Goal: Find specific page/section: Locate a particular part of the current website

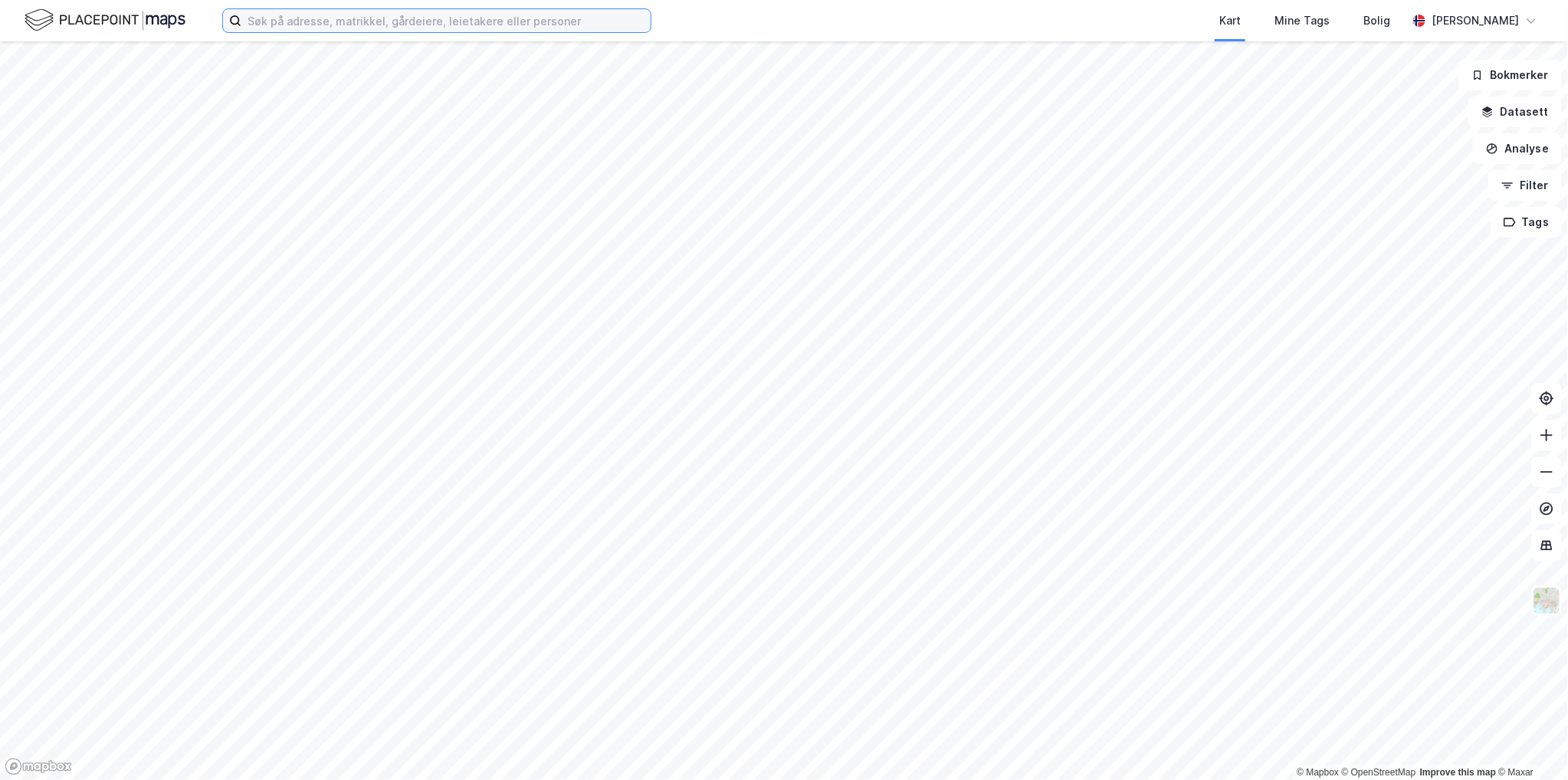
click at [331, 26] on input at bounding box center [446, 21] width 410 height 23
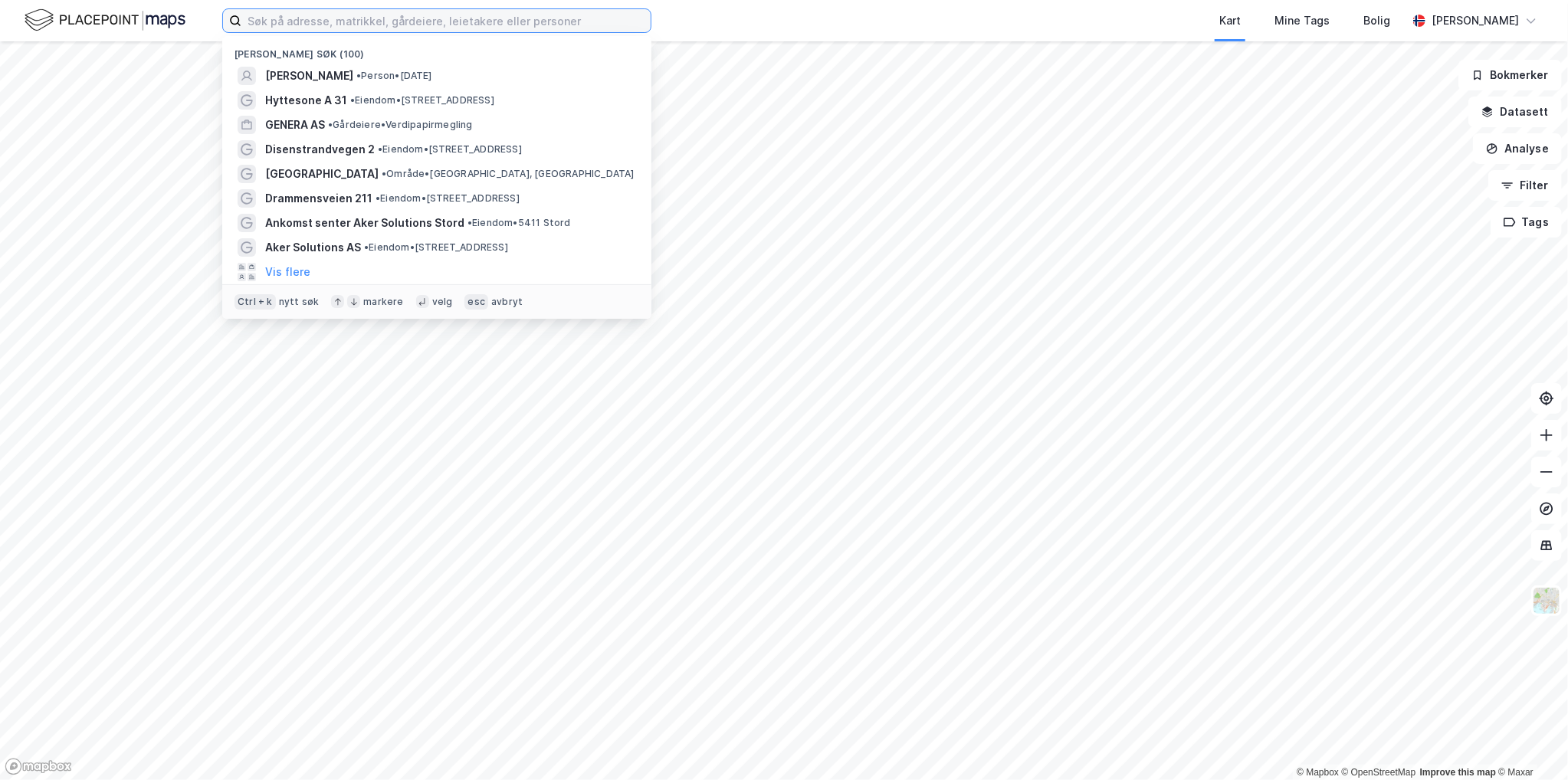
paste input "[STREET_ADDRESS]"
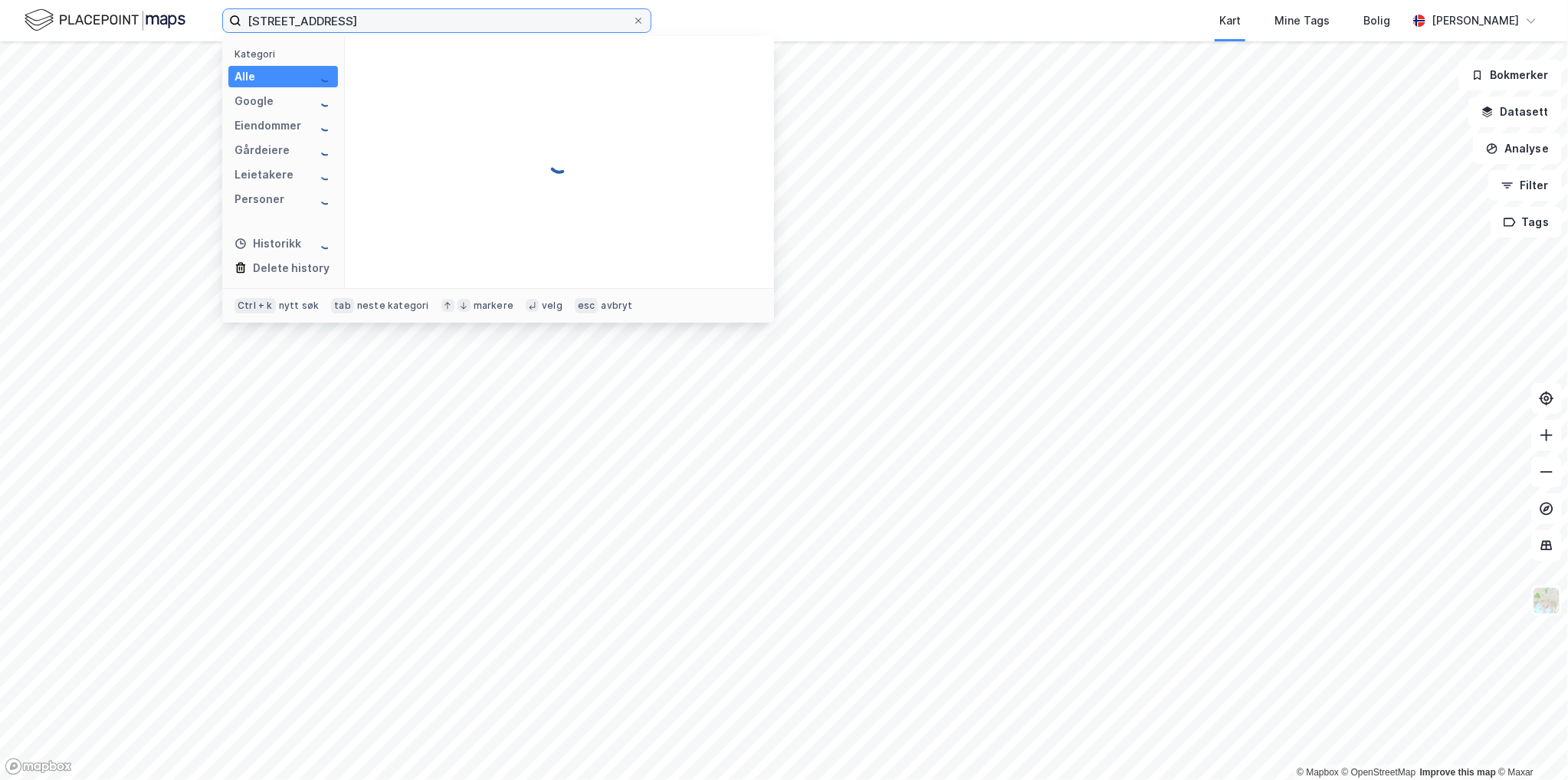
type input "[STREET_ADDRESS]"
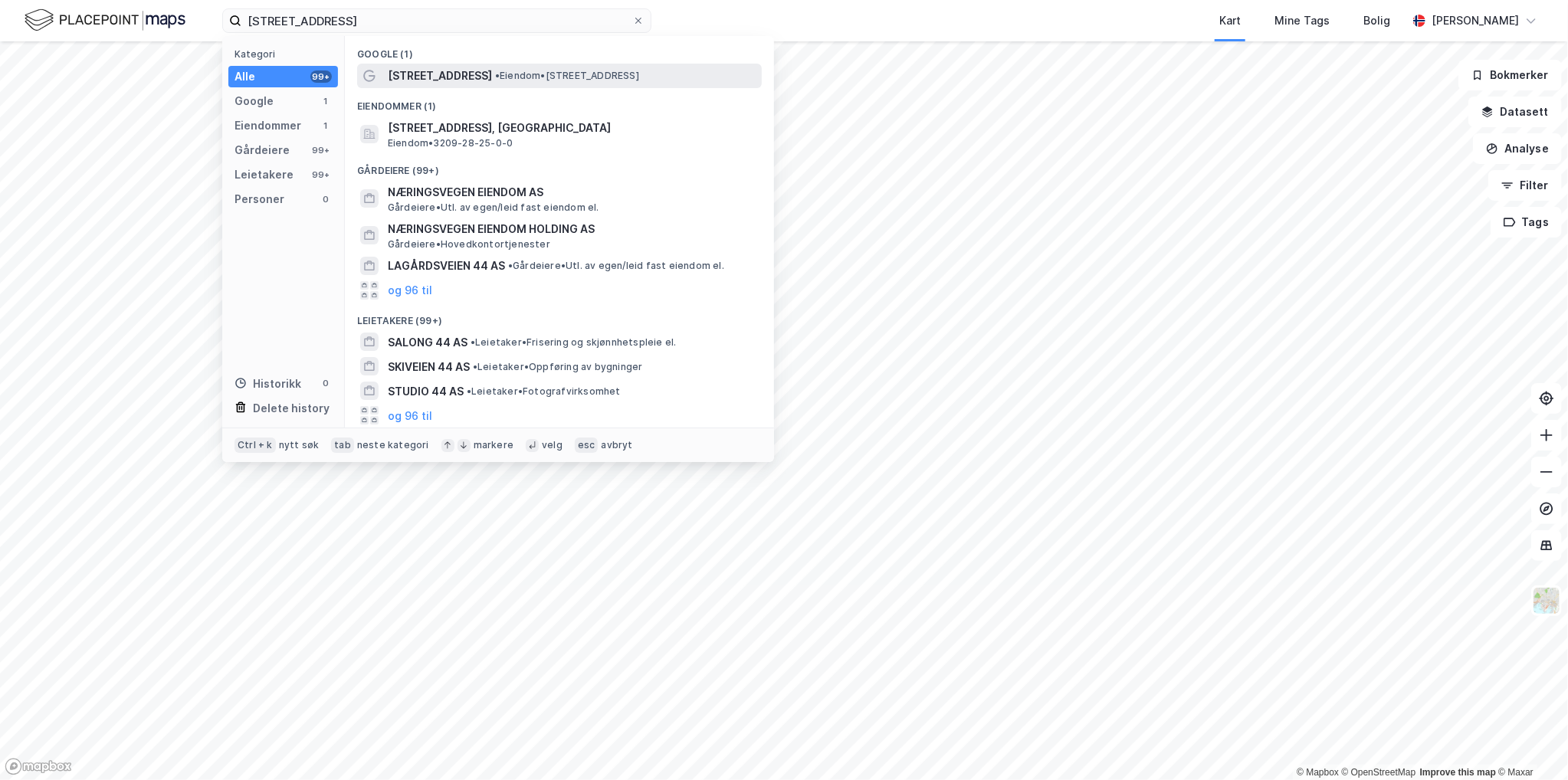
click at [445, 73] on span "[STREET_ADDRESS]" at bounding box center [440, 75] width 105 height 18
